Goal: Navigation & Orientation: Find specific page/section

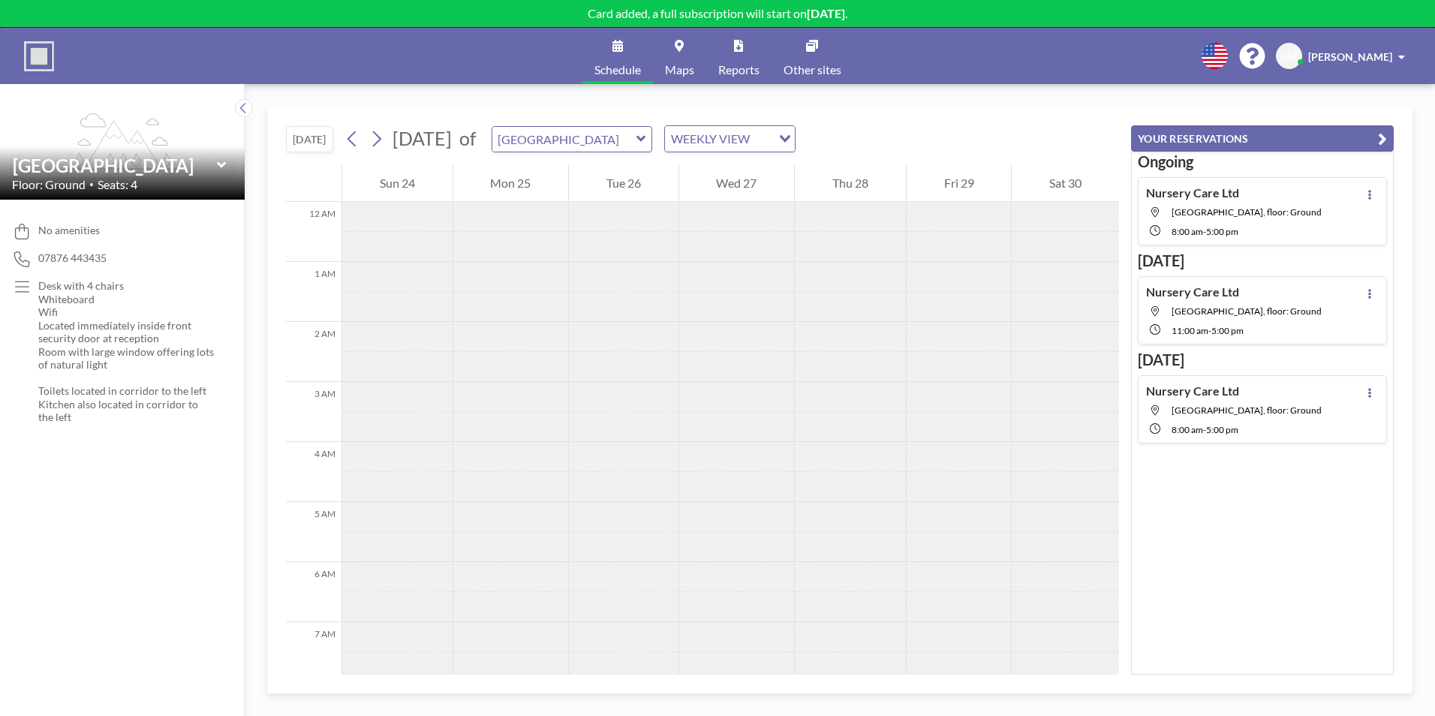
scroll to position [450, 0]
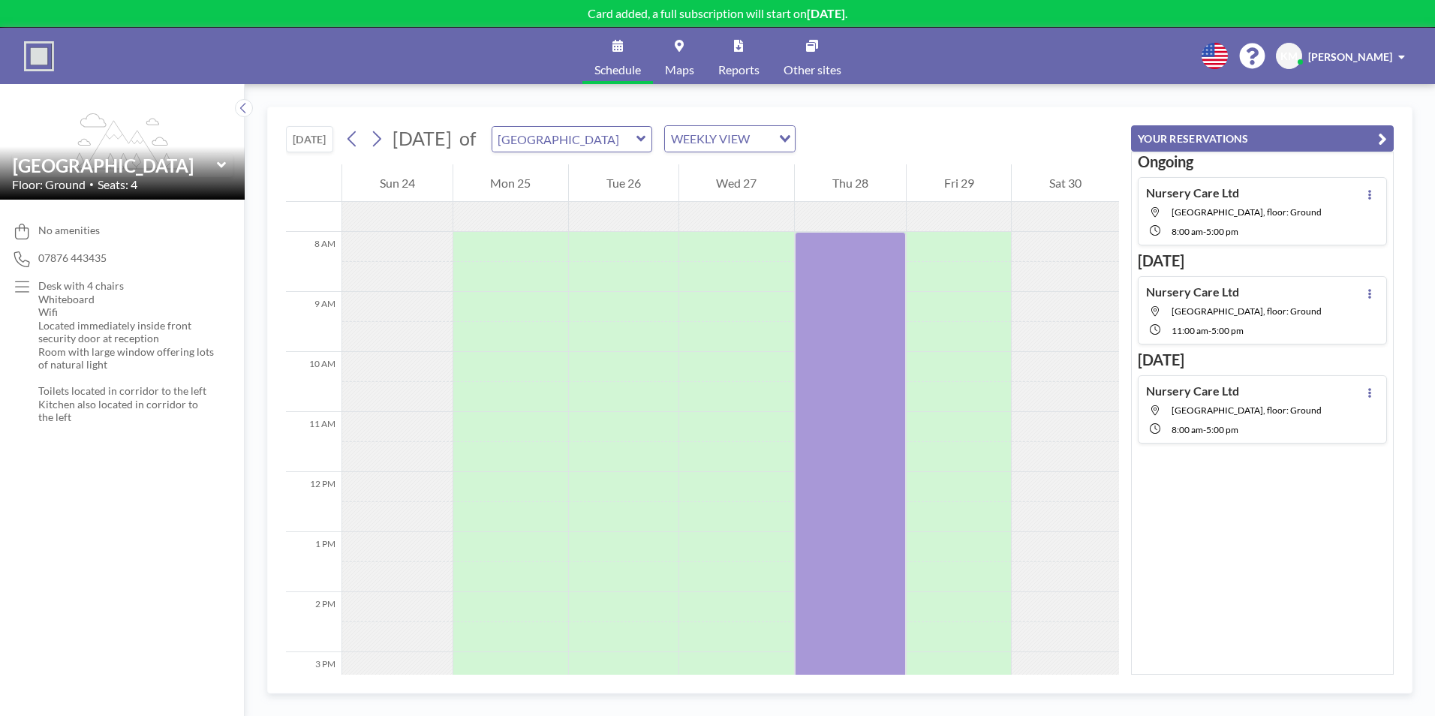
drag, startPoint x: 1204, startPoint y: 320, endPoint x: 944, endPoint y: 322, distance: 260.3
click at [944, 322] on div at bounding box center [958, 337] width 105 height 30
click at [1026, 275] on div at bounding box center [1064, 277] width 107 height 30
click at [614, 59] on link "Schedule" at bounding box center [617, 56] width 71 height 56
click at [747, 148] on div "WEEKLY VIEW" at bounding box center [721, 137] width 113 height 23
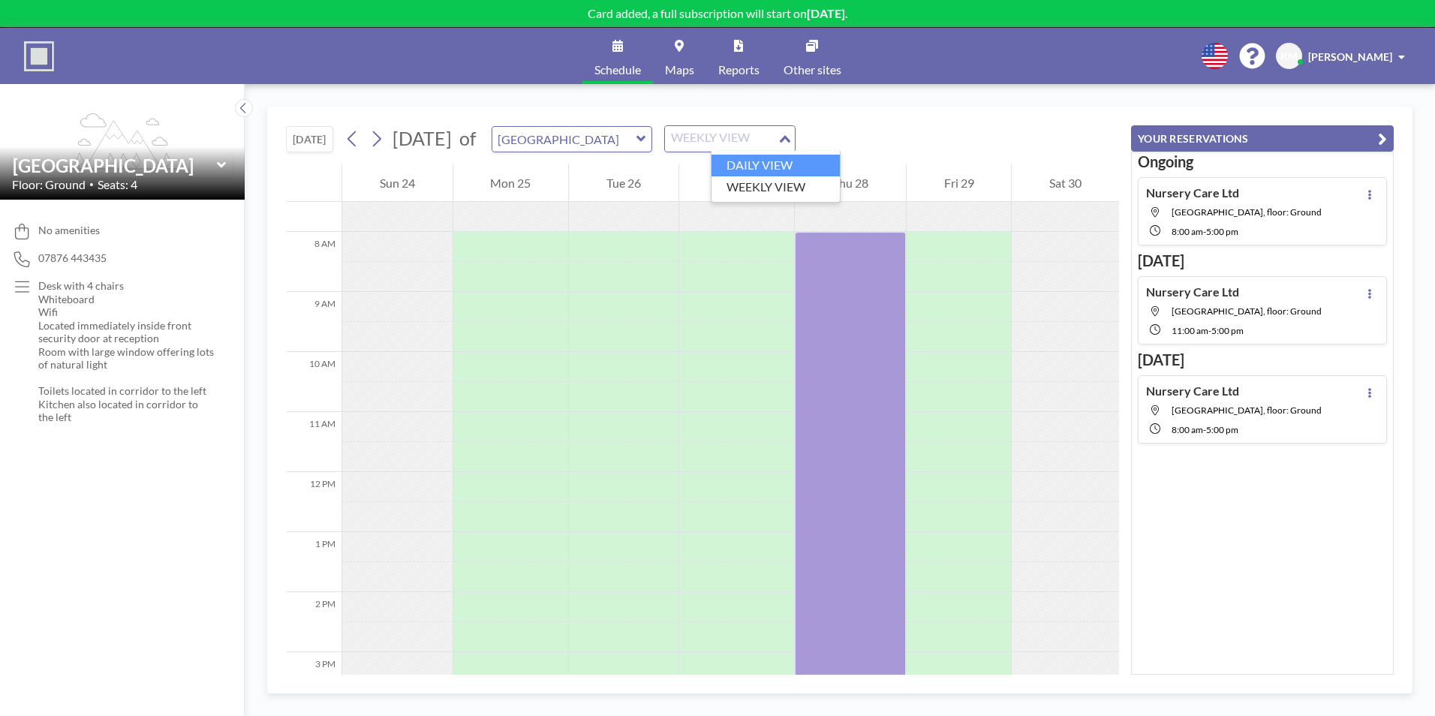
click at [739, 166] on li "DAILY VIEW" at bounding box center [775, 166] width 128 height 22
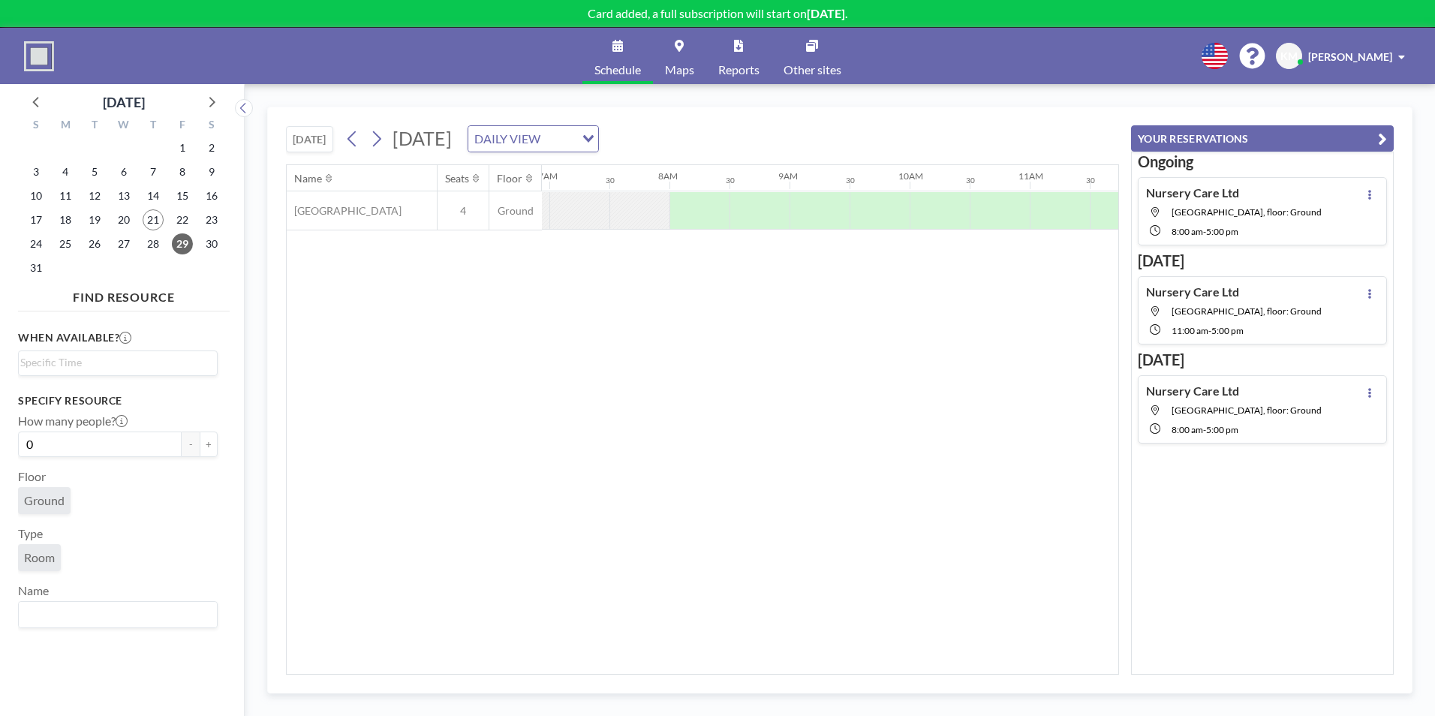
scroll to position [0, 900]
click at [303, 136] on button "[DATE]" at bounding box center [309, 139] width 47 height 26
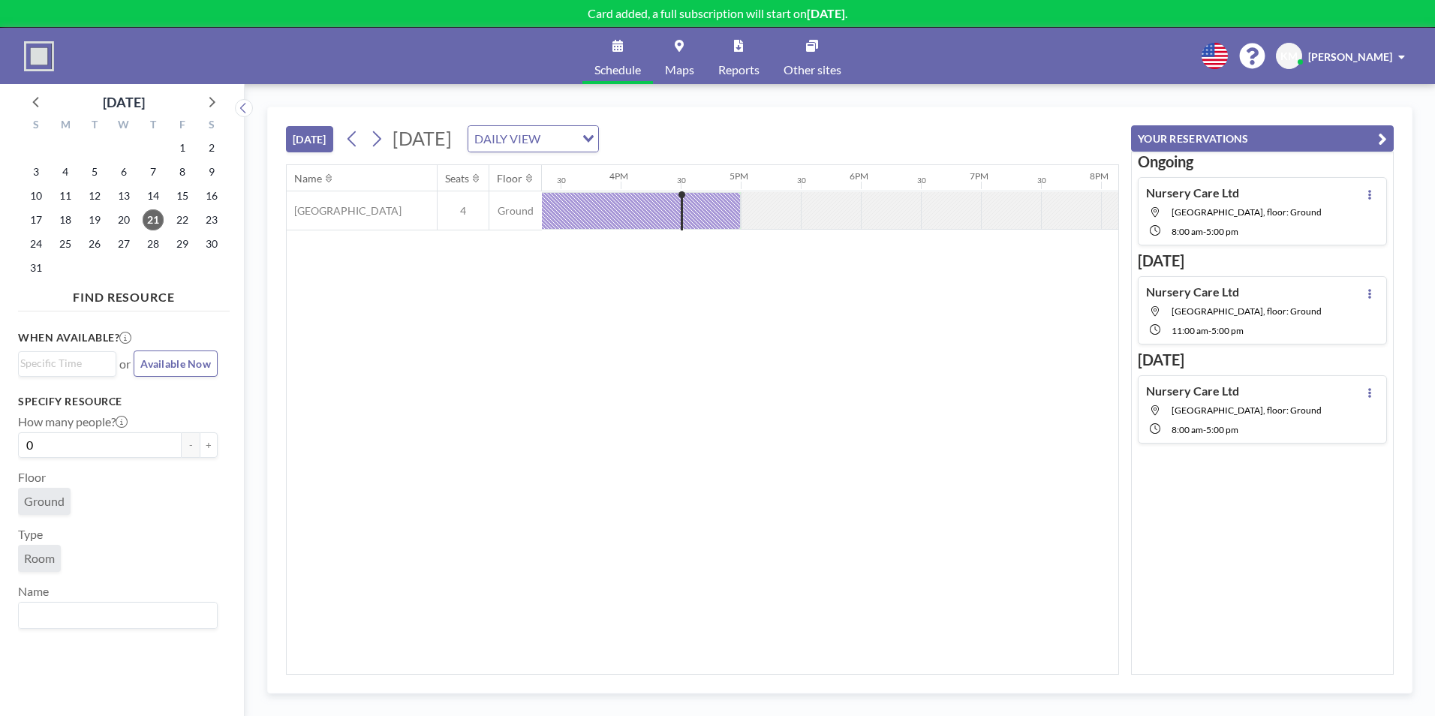
scroll to position [0, 1921]
click at [379, 144] on icon at bounding box center [377, 139] width 8 height 16
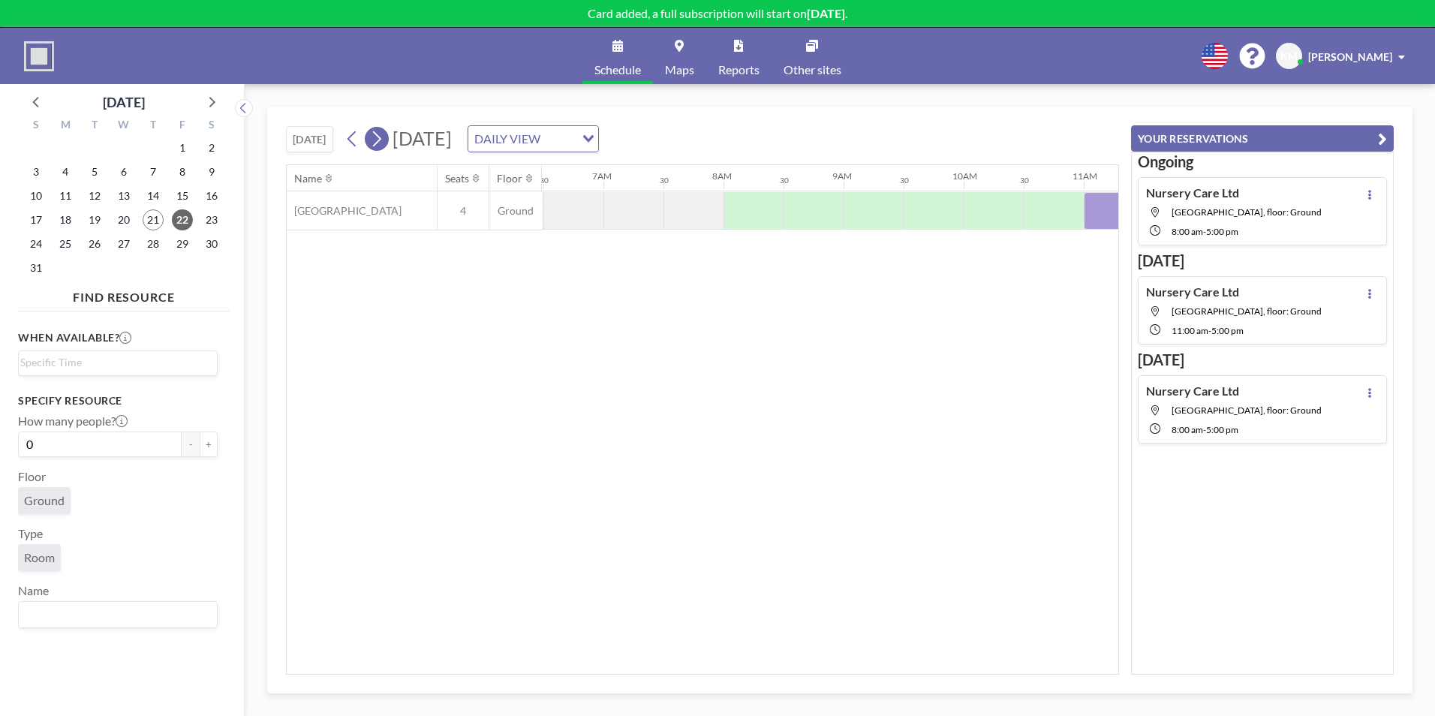
scroll to position [0, 960]
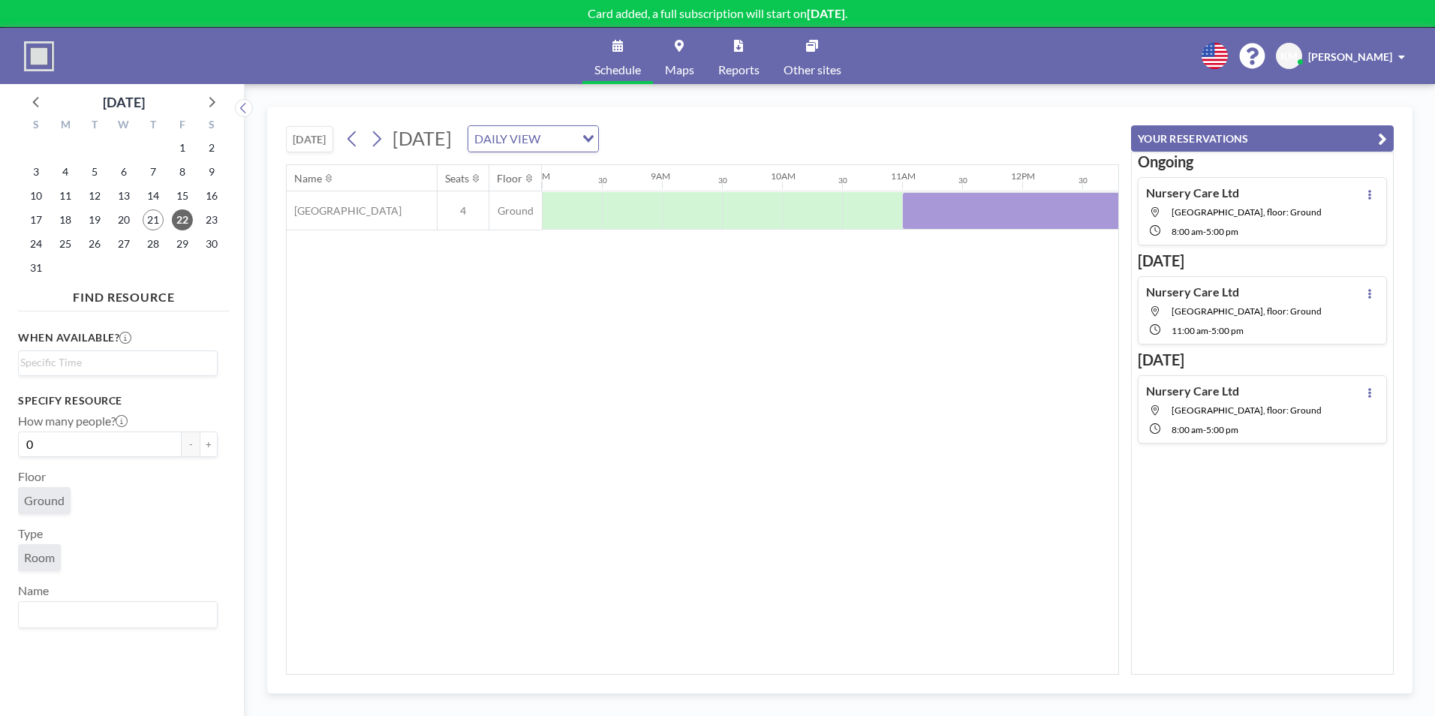
click at [743, 57] on link "Reports" at bounding box center [738, 56] width 65 height 56
click at [732, 41] on link "Reports" at bounding box center [738, 56] width 65 height 56
click at [218, 107] on icon at bounding box center [211, 102] width 20 height 20
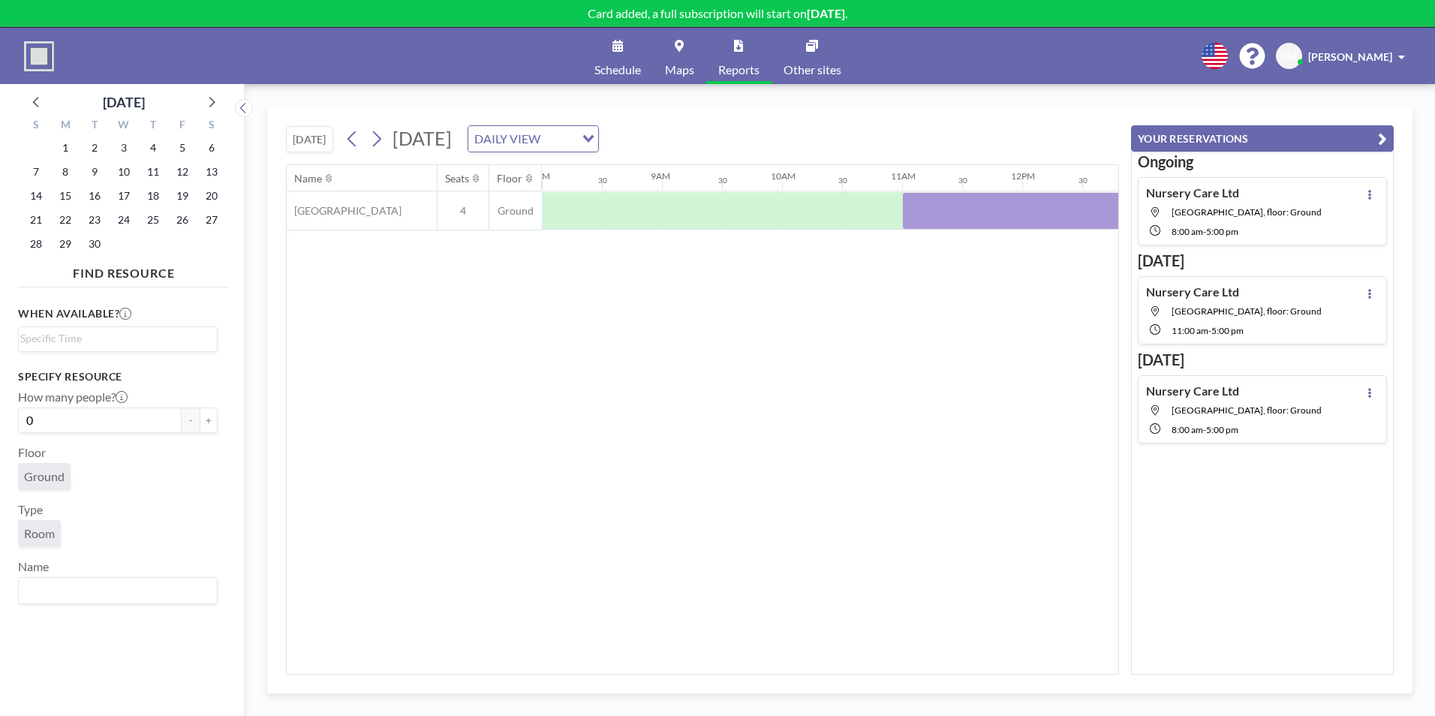
click at [45, 59] on img at bounding box center [39, 56] width 30 height 30
click at [1349, 71] on div "Schedule Maps Reports Other sites English Polski 日本語 Española KM [PERSON_NAME]" at bounding box center [717, 56] width 1435 height 56
click at [1355, 50] on span "[PERSON_NAME]" at bounding box center [1350, 56] width 84 height 13
click at [1057, 506] on div "Name Seats Floor 12AM 30 1AM 30 2AM 30 3AM 30 4AM 30 5AM 30 6AM 30 7AM 30 8AM 3…" at bounding box center [702, 419] width 831 height 509
click at [971, 519] on div "Name Seats Floor 12AM 30 1AM 30 2AM 30 3AM 30 4AM 30 5AM 30 6AM 30 7AM 30 8AM 3…" at bounding box center [702, 419] width 831 height 509
